Goal: Task Accomplishment & Management: Complete application form

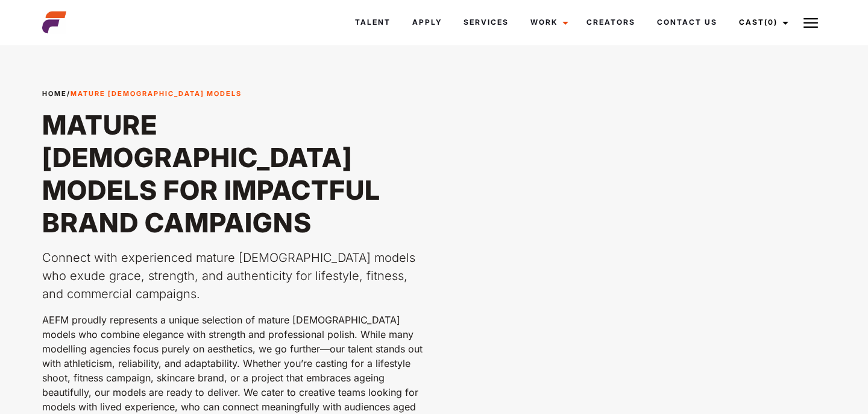
scroll to position [4, 0]
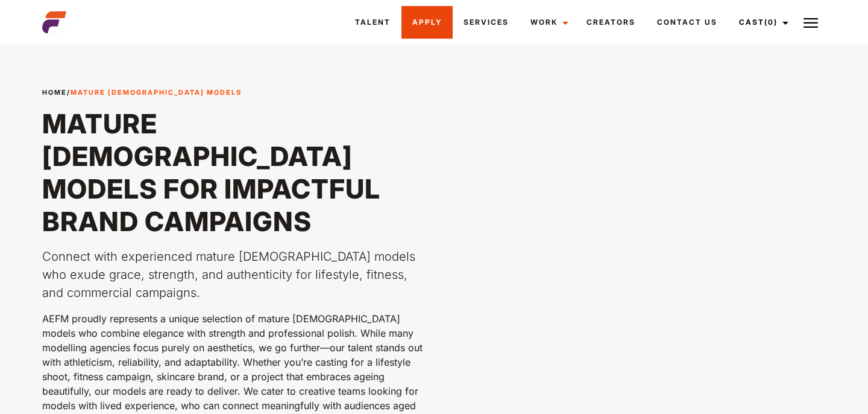
click at [412, 19] on link "Apply" at bounding box center [427, 22] width 51 height 33
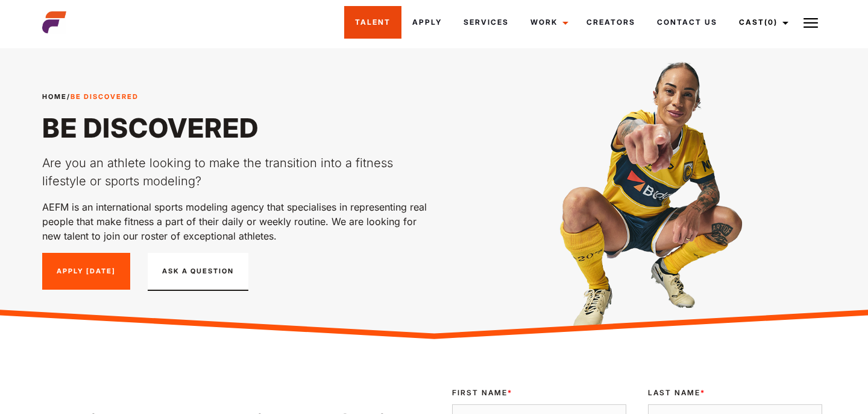
click at [368, 28] on link "Talent" at bounding box center [372, 22] width 57 height 33
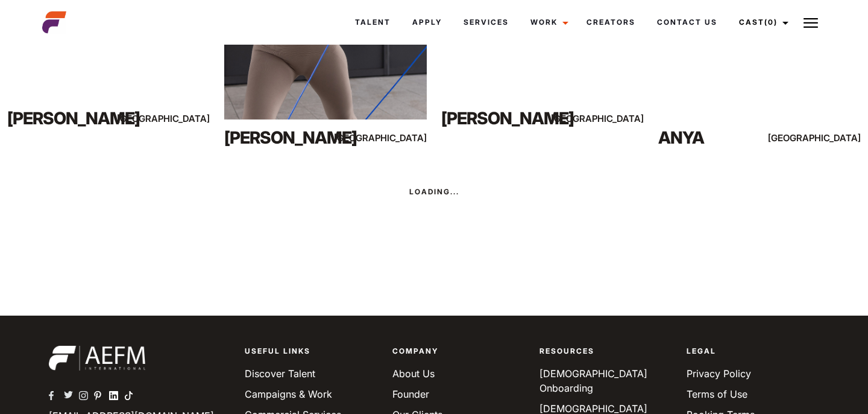
scroll to position [1140, 0]
